Goal: Transaction & Acquisition: Purchase product/service

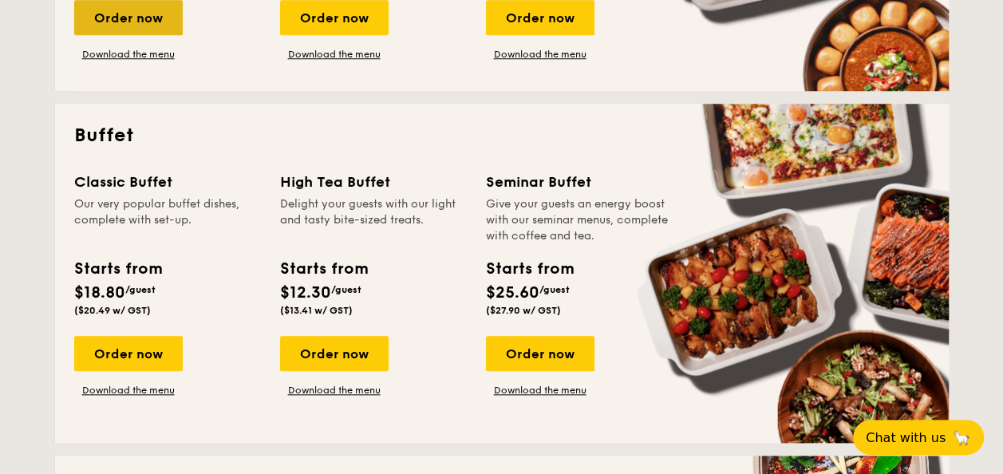
scroll to position [621, 0]
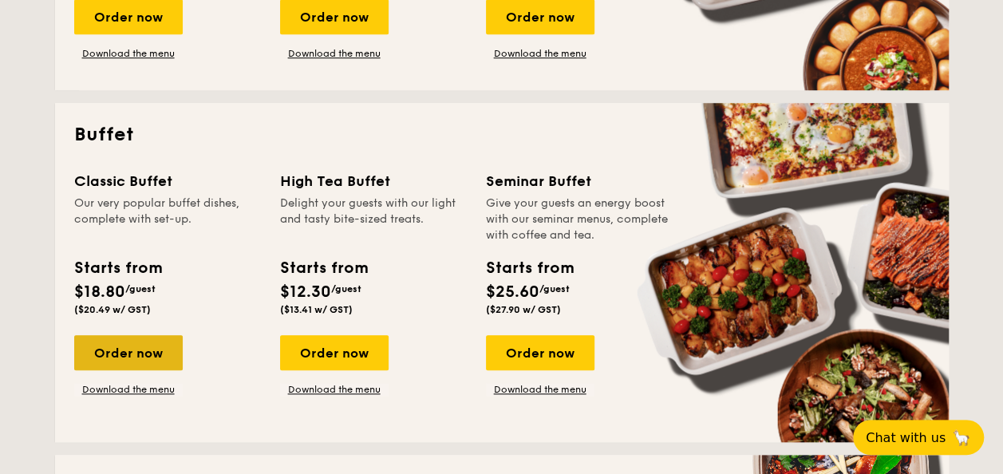
click at [142, 360] on div "Order now" at bounding box center [128, 352] width 109 height 35
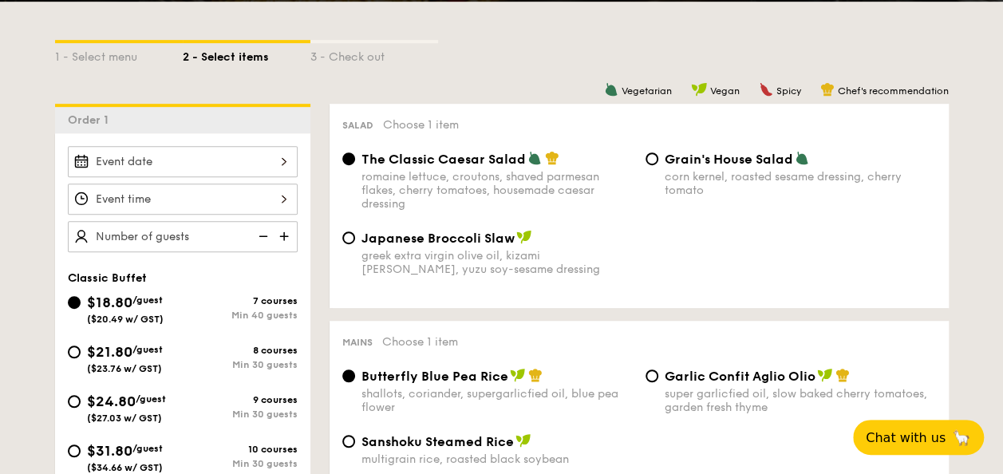
scroll to position [347, 0]
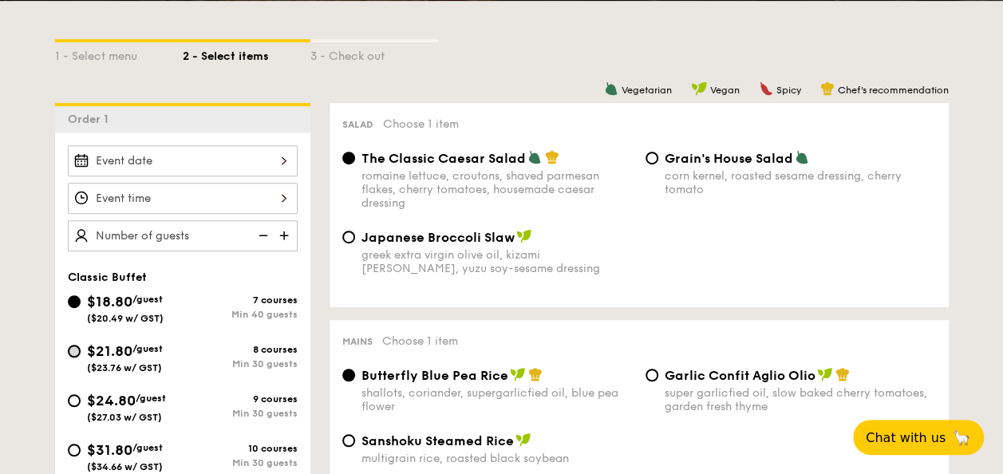
click at [77, 347] on input "$21.80 /guest ($23.76 w/ GST) 8 courses Min 30 guests" at bounding box center [74, 351] width 13 height 13
radio input "true"
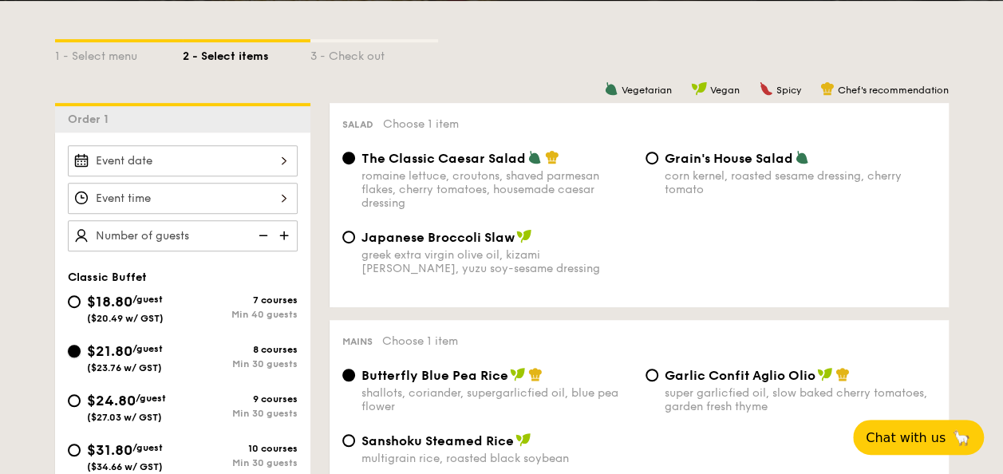
radio input "true"
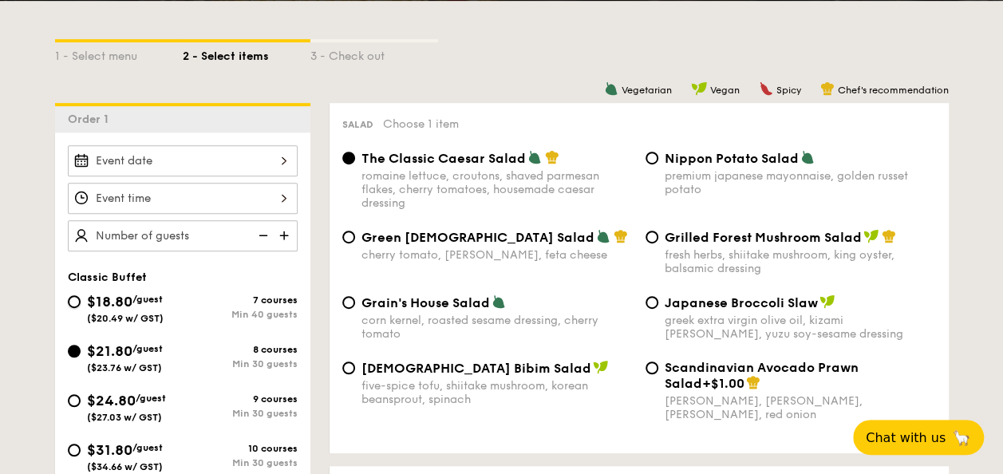
drag, startPoint x: 75, startPoint y: 294, endPoint x: 416, endPoint y: 330, distance: 342.7
click at [74, 295] on input "$18.80 /guest ($20.49 w/ GST) 7 courses Min 40 guests" at bounding box center [74, 301] width 13 height 13
radio input "true"
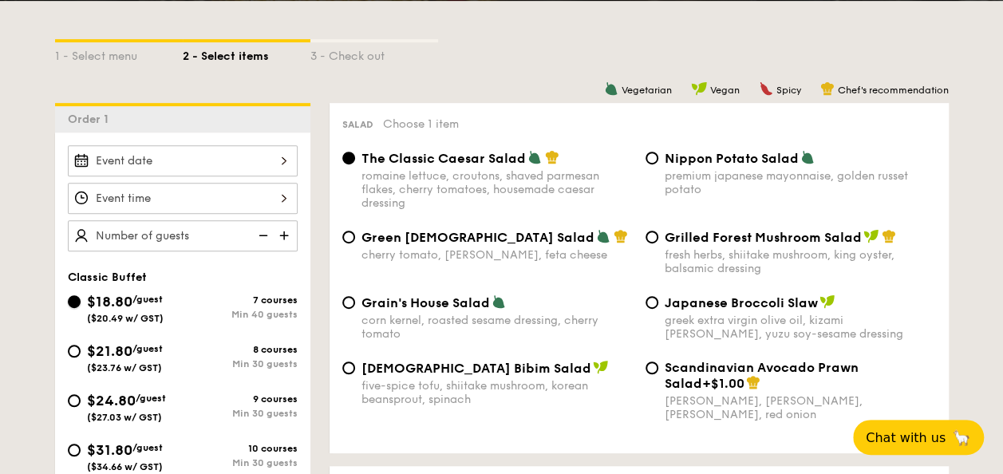
radio input "true"
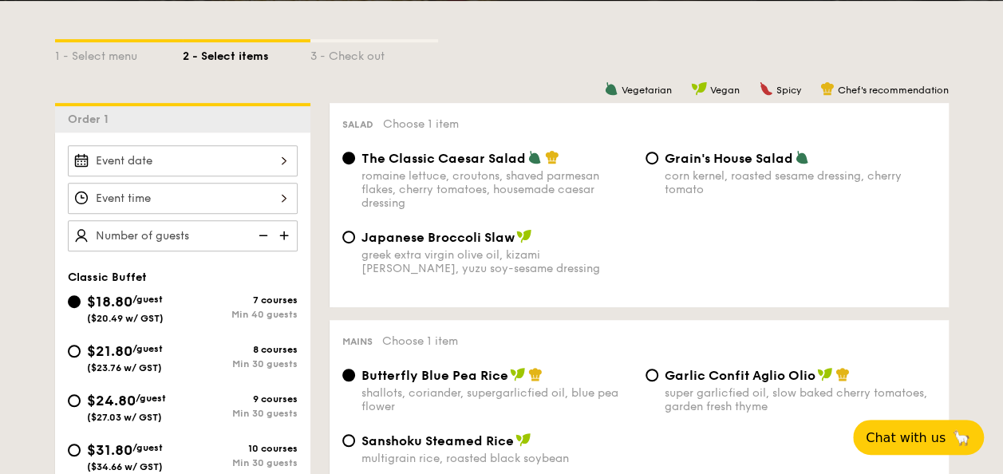
drag, startPoint x: 68, startPoint y: 342, endPoint x: 100, endPoint y: 349, distance: 32.7
click at [68, 342] on div "$21.80 /guest ($23.76 w/ GST)" at bounding box center [125, 357] width 115 height 34
click at [68, 345] on input "$21.80 /guest ($23.76 w/ GST) 8 courses Min 30 guests" at bounding box center [74, 351] width 13 height 13
radio input "true"
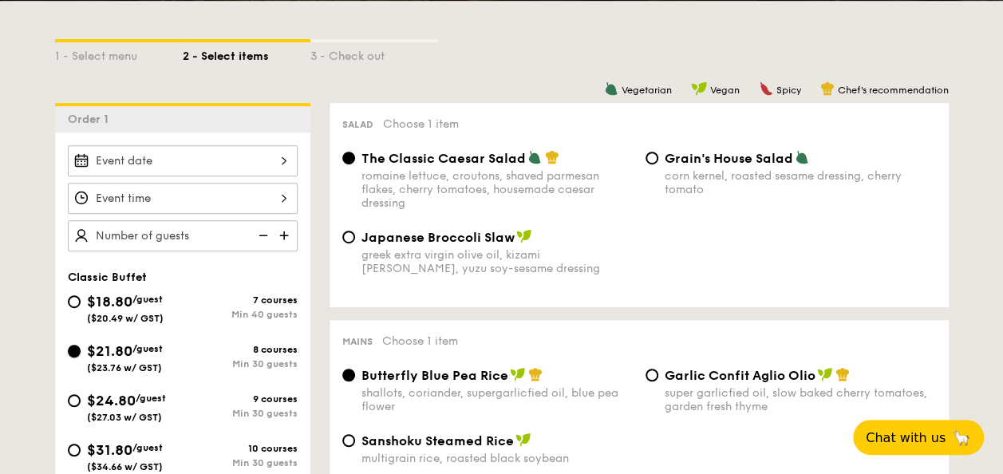
radio input "true"
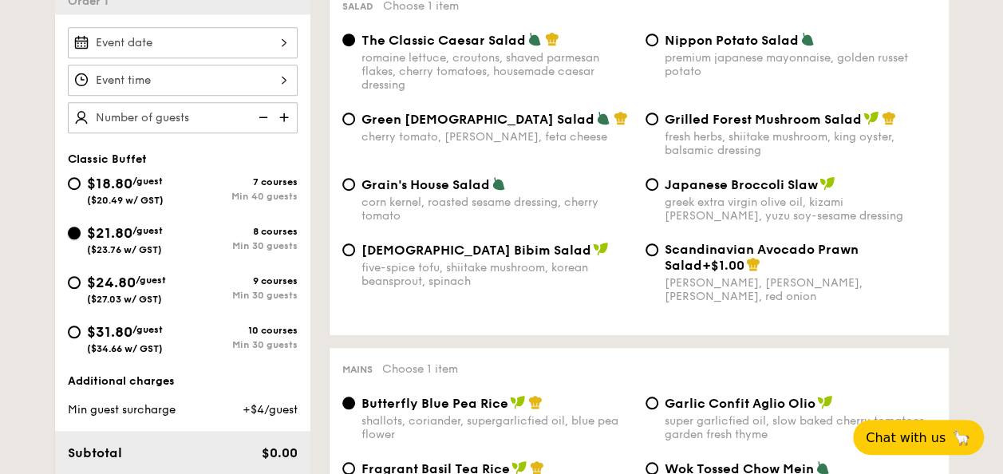
scroll to position [458, 0]
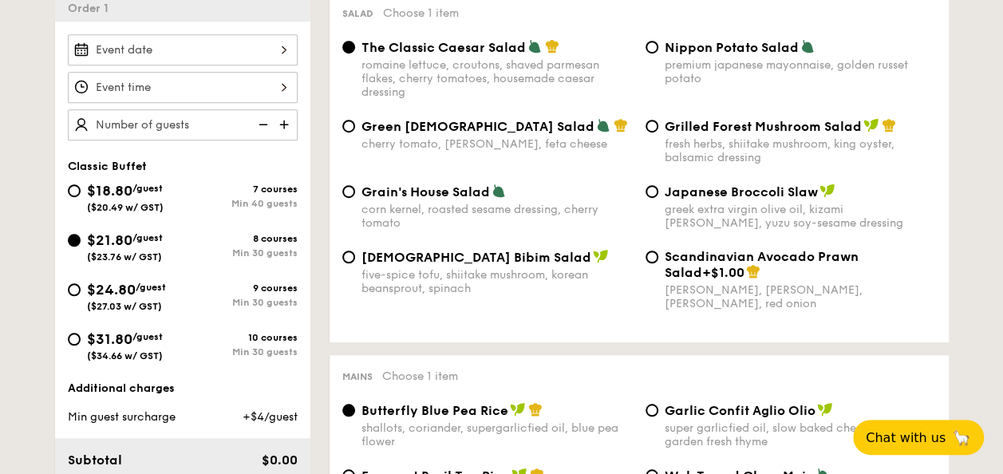
click at [268, 123] on img at bounding box center [262, 124] width 24 height 30
click at [283, 123] on img at bounding box center [286, 124] width 24 height 30
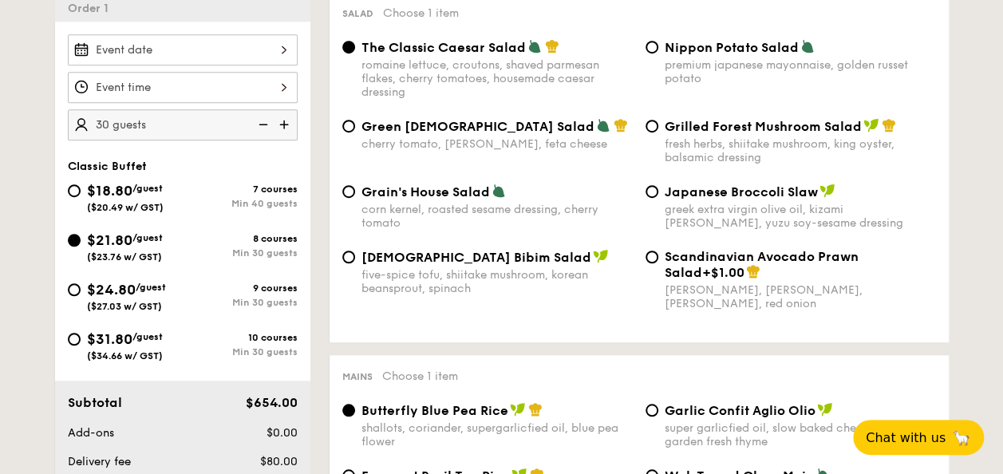
click at [283, 123] on img at bounding box center [286, 124] width 24 height 30
click at [263, 124] on img at bounding box center [262, 124] width 24 height 30
type input "30 guests"
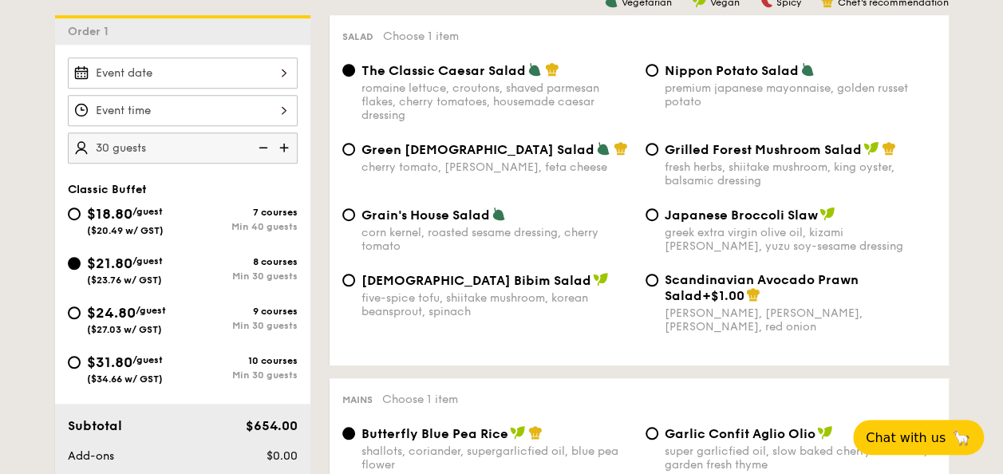
scroll to position [0, 0]
